Goal: Check status: Check status

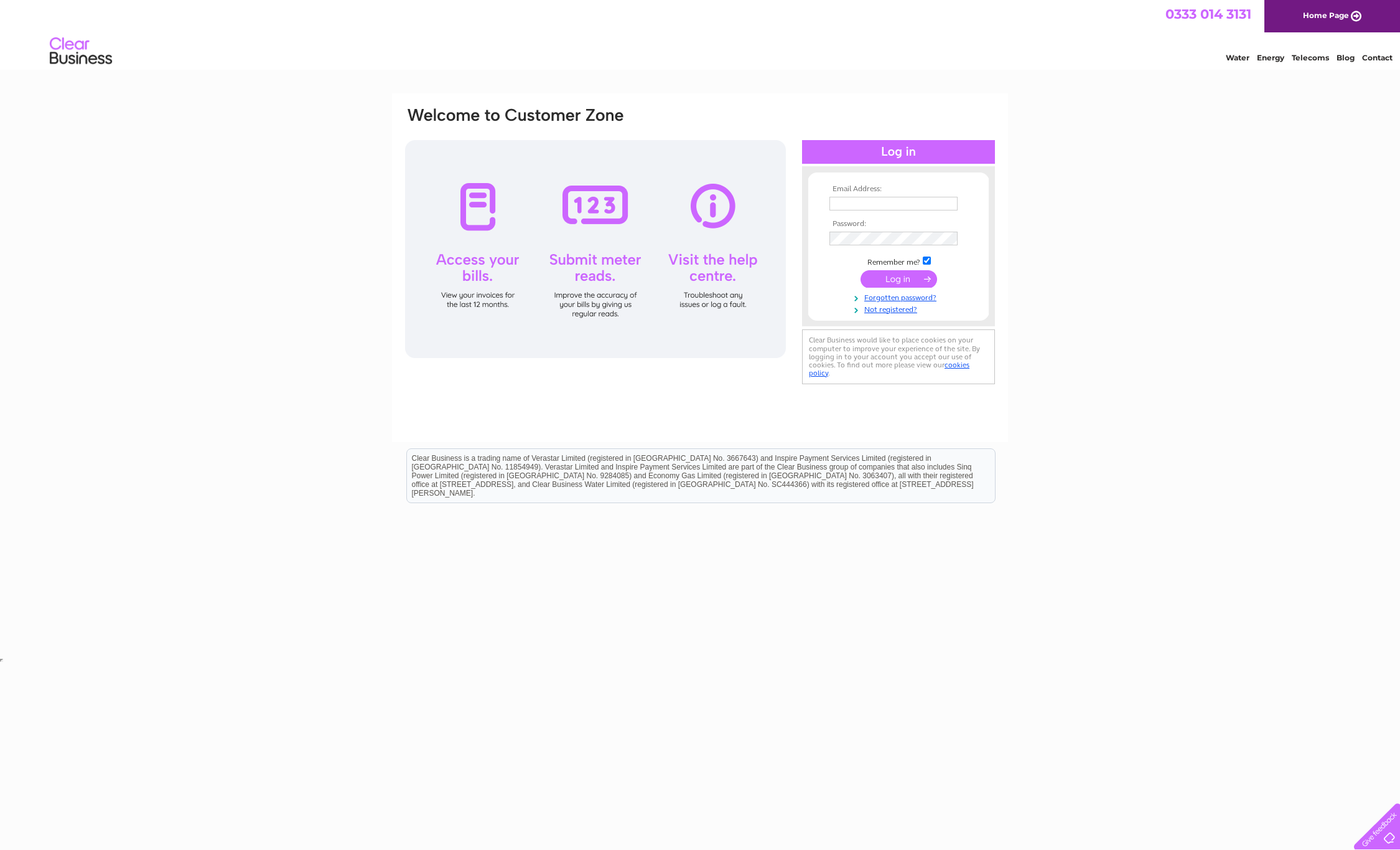
type input "[EMAIL_ADDRESS][DOMAIN_NAME]"
click at [921, 276] on input "submit" at bounding box center [898, 278] width 76 height 18
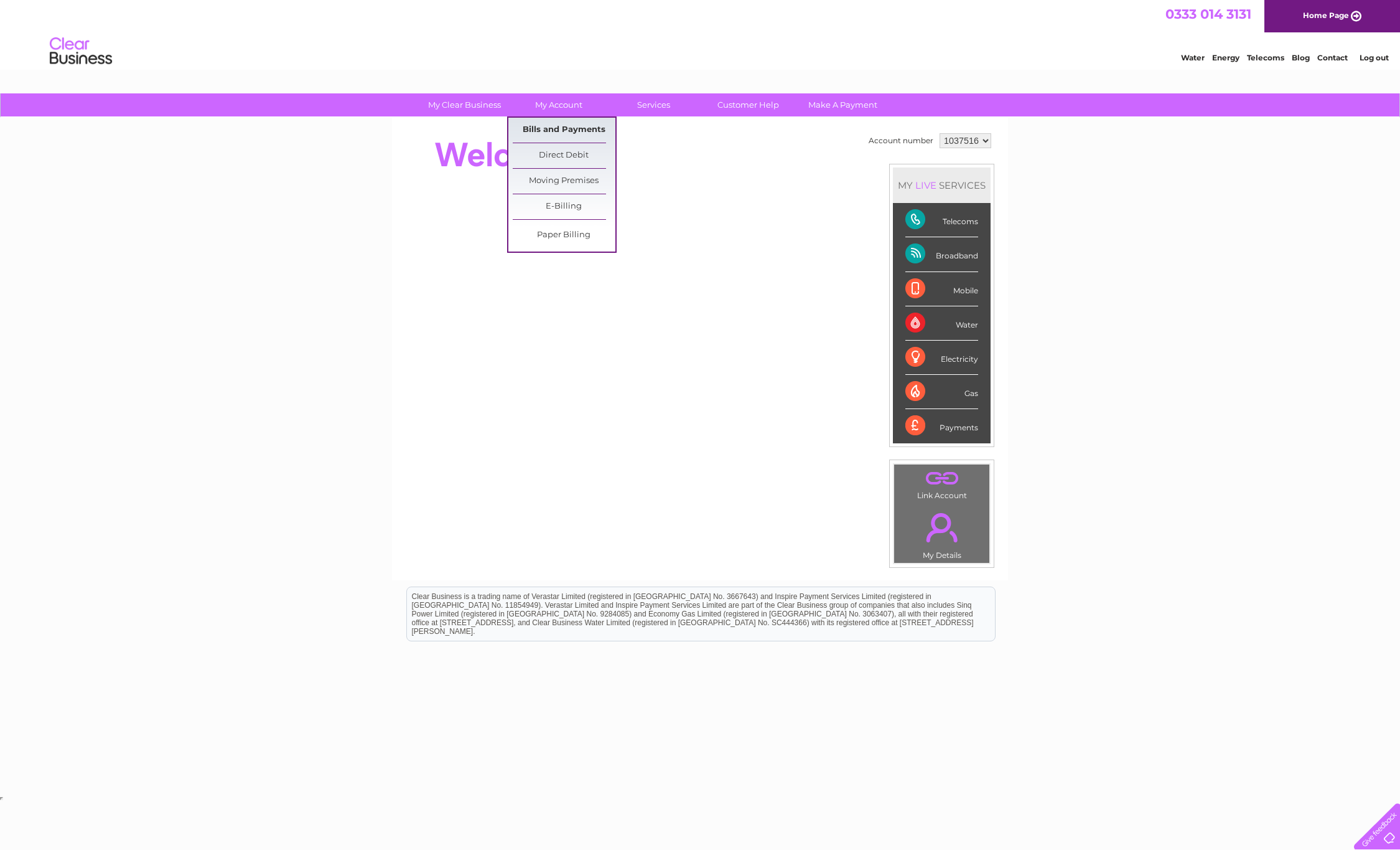
click at [549, 120] on link "Bills and Payments" at bounding box center [564, 130] width 103 height 25
